Goal: Information Seeking & Learning: Learn about a topic

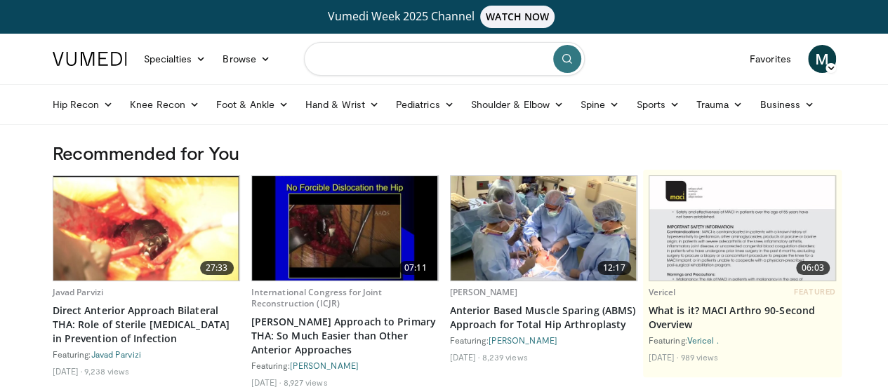
click at [391, 60] on input "Search topics, interventions" at bounding box center [444, 59] width 281 height 34
type input "**********"
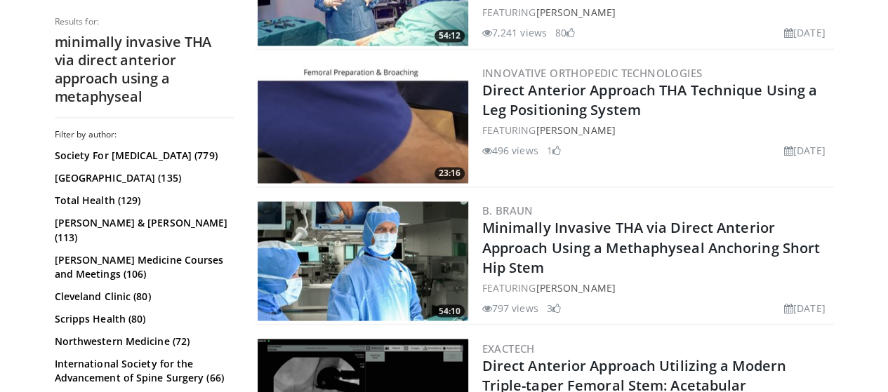
scroll to position [1123, 0]
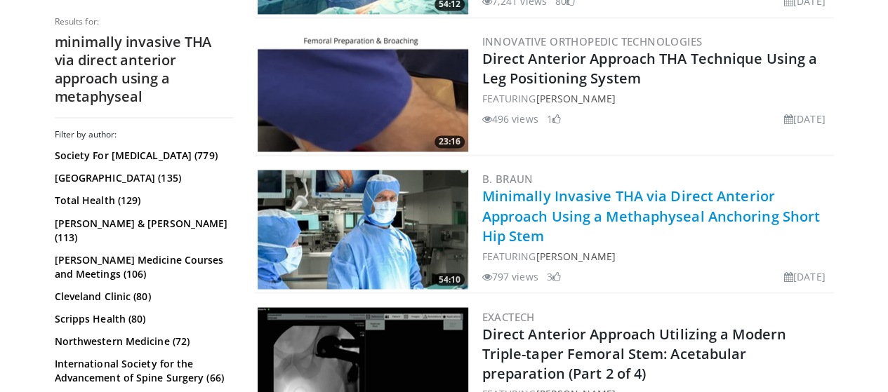
click at [559, 208] on link "Minimally Invasive THA via Direct Anterior Approach Using a Methaphyseal Anchor…" at bounding box center [651, 216] width 338 height 58
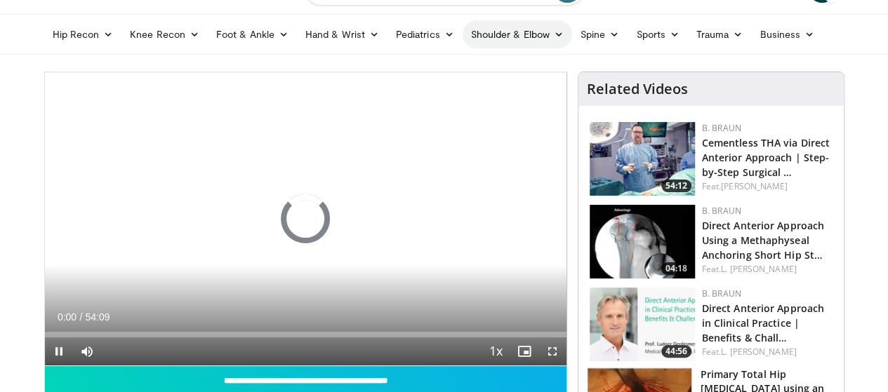
scroll to position [140, 0]
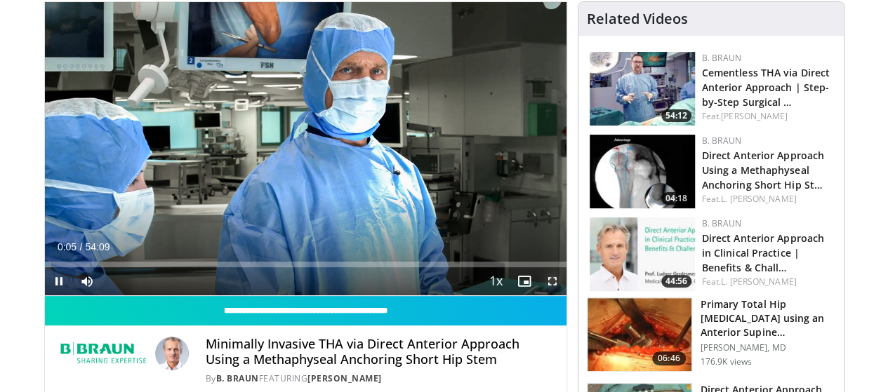
click at [562, 296] on span "Video Player" at bounding box center [553, 282] width 28 height 28
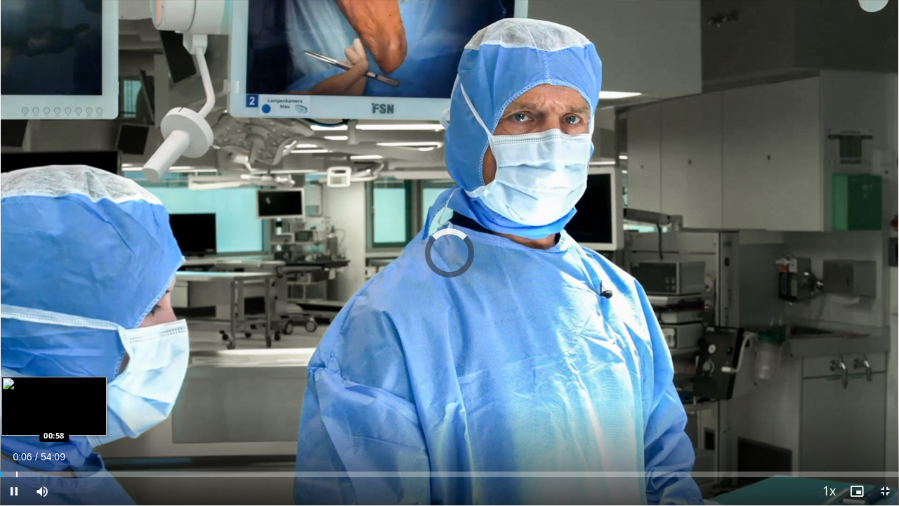
click at [16, 392] on div "Progress Bar" at bounding box center [16, 474] width 1 height 6
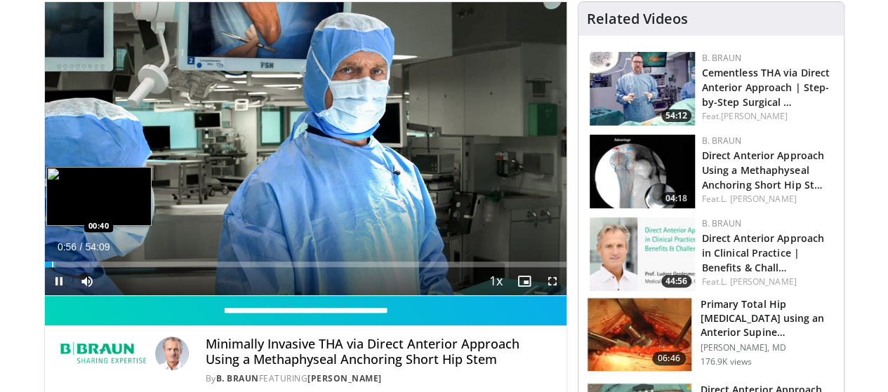
click at [52, 268] on div "Progress Bar" at bounding box center [52, 265] width 1 height 6
click at [45, 292] on video-js "**********" at bounding box center [306, 149] width 522 height 294
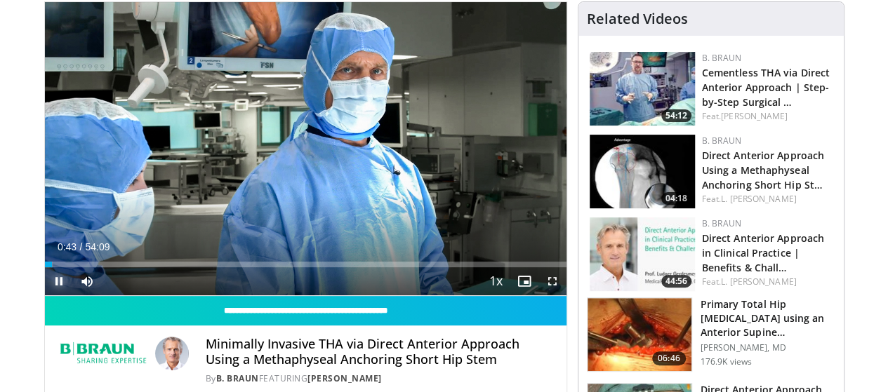
click at [45, 296] on span "Video Player" at bounding box center [59, 282] width 28 height 28
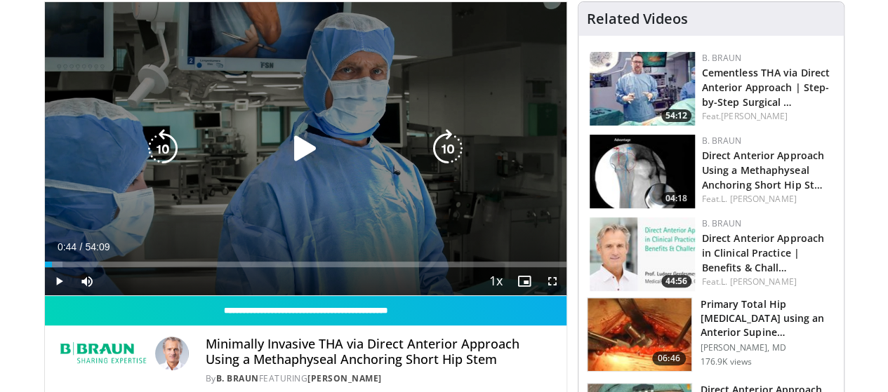
click at [291, 157] on icon "Video Player" at bounding box center [305, 148] width 39 height 39
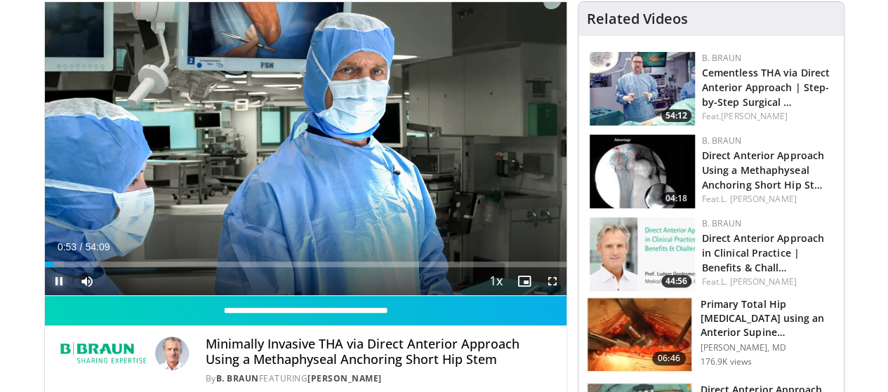
click at [45, 296] on span "Video Player" at bounding box center [59, 282] width 28 height 28
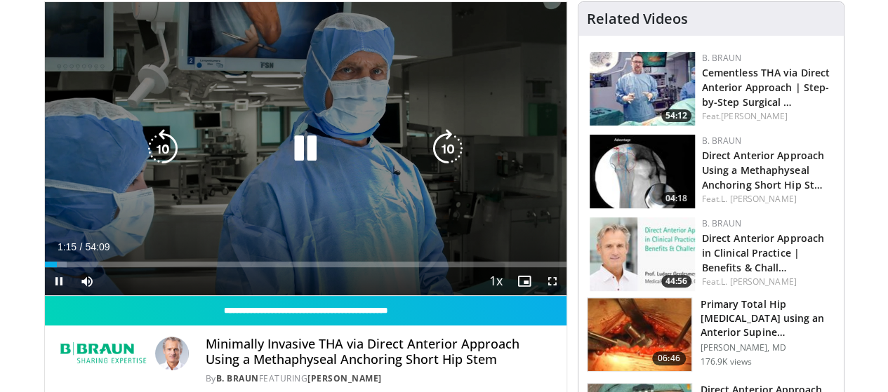
click at [302, 165] on icon "Video Player" at bounding box center [305, 148] width 39 height 39
click at [286, 159] on icon "Video Player" at bounding box center [305, 148] width 39 height 39
click at [289, 155] on icon "Video Player" at bounding box center [305, 148] width 39 height 39
click at [304, 150] on icon "Video Player" at bounding box center [305, 148] width 39 height 39
click at [286, 162] on icon "Video Player" at bounding box center [305, 148] width 39 height 39
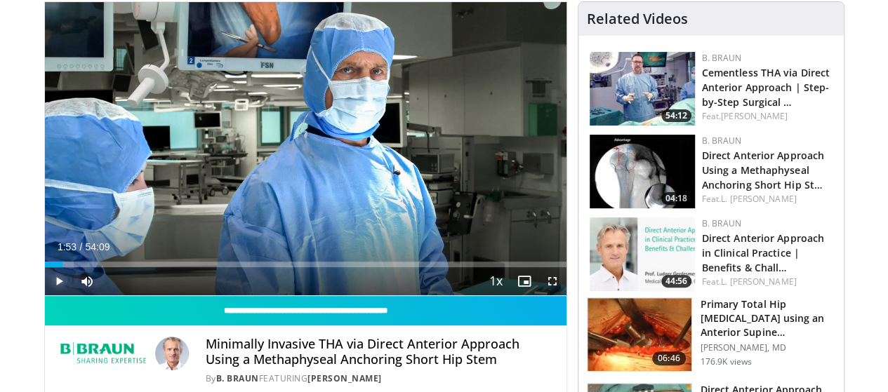
click at [45, 296] on span "Video Player" at bounding box center [59, 282] width 28 height 28
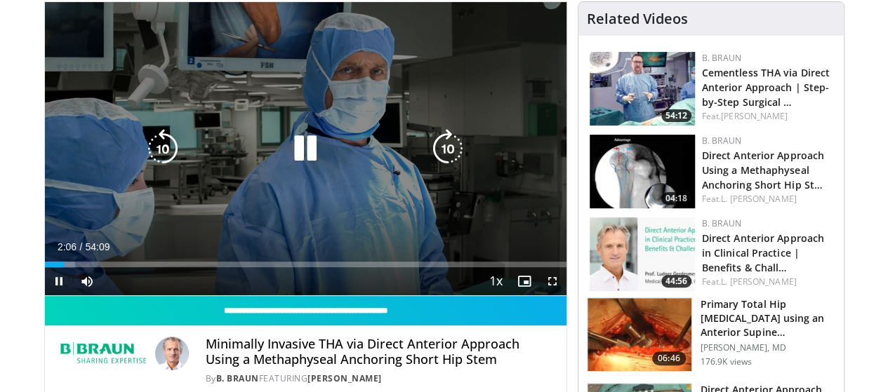
click at [286, 154] on icon "Video Player" at bounding box center [305, 148] width 39 height 39
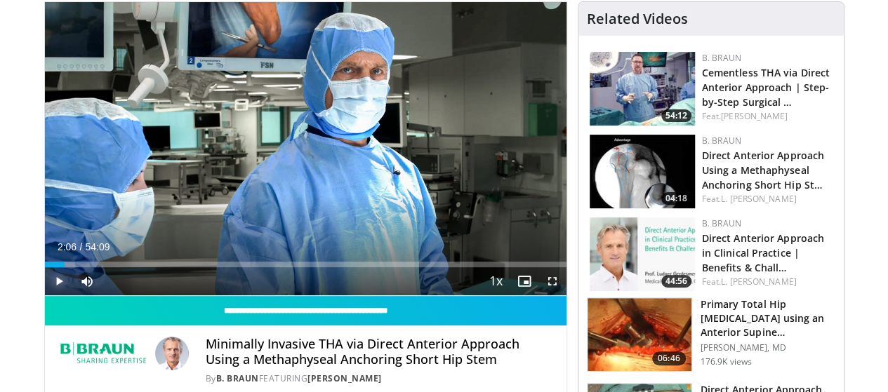
click at [45, 296] on span "Video Player" at bounding box center [59, 282] width 28 height 28
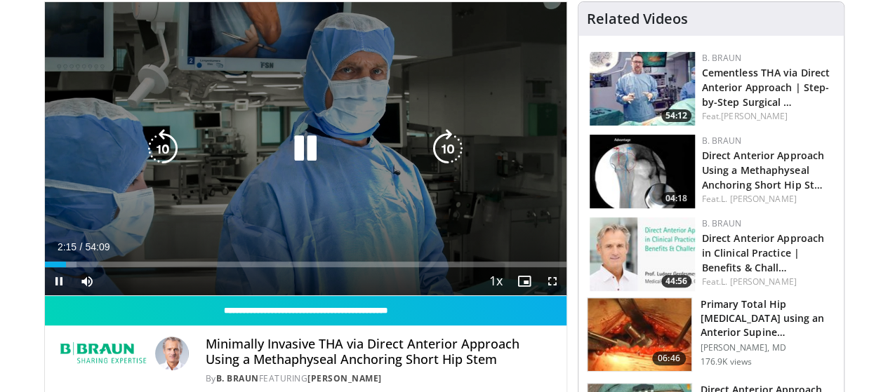
click at [301, 161] on div "10 seconds Tap to unmute" at bounding box center [306, 148] width 522 height 293
